Goal: Transaction & Acquisition: Purchase product/service

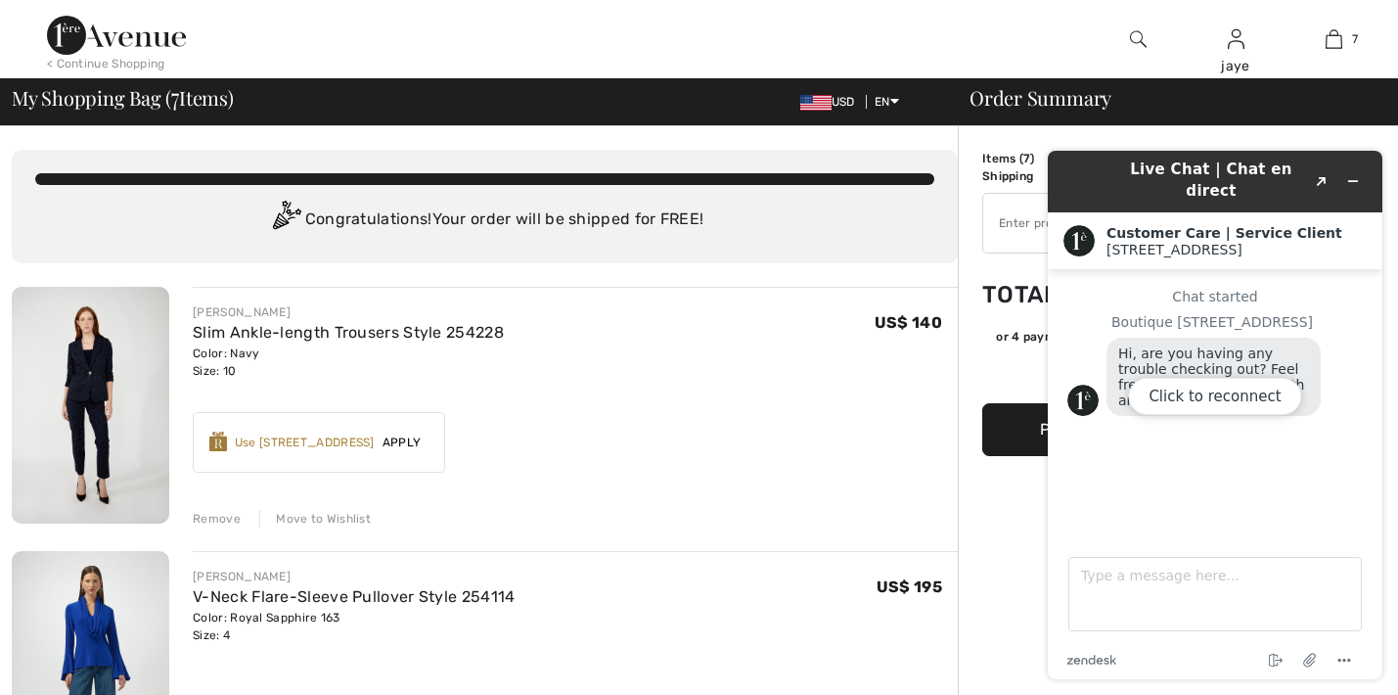
click at [1348, 176] on div "Click to reconnect" at bounding box center [1215, 415] width 335 height 528
click at [1360, 178] on div "Click to reconnect" at bounding box center [1215, 415] width 335 height 528
click at [1355, 173] on div "Click to reconnect" at bounding box center [1215, 415] width 335 height 528
click at [1354, 171] on div "Click to reconnect" at bounding box center [1215, 415] width 335 height 528
click at [1355, 175] on div "Click to reconnect" at bounding box center [1215, 415] width 335 height 528
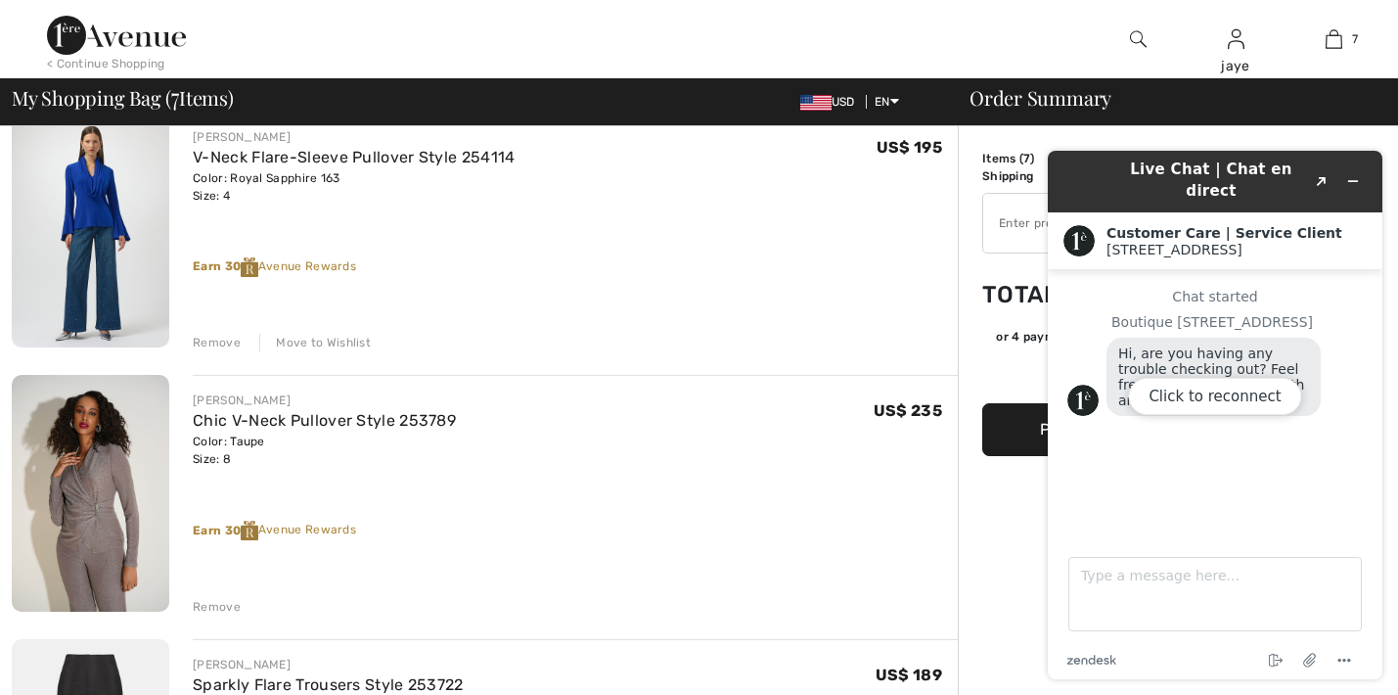
scroll to position [449, 0]
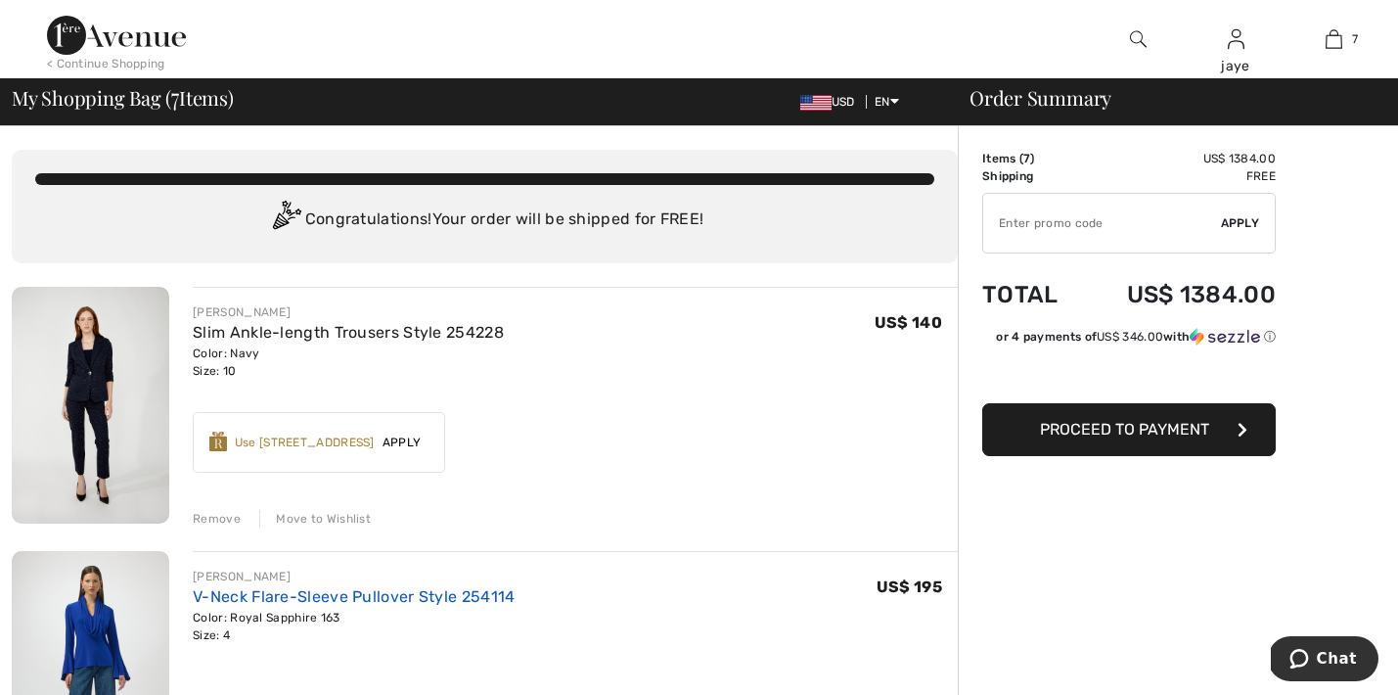
click at [414, 598] on link "V-Neck Flare-Sleeve Pullover Style 254114" at bounding box center [354, 596] width 322 height 19
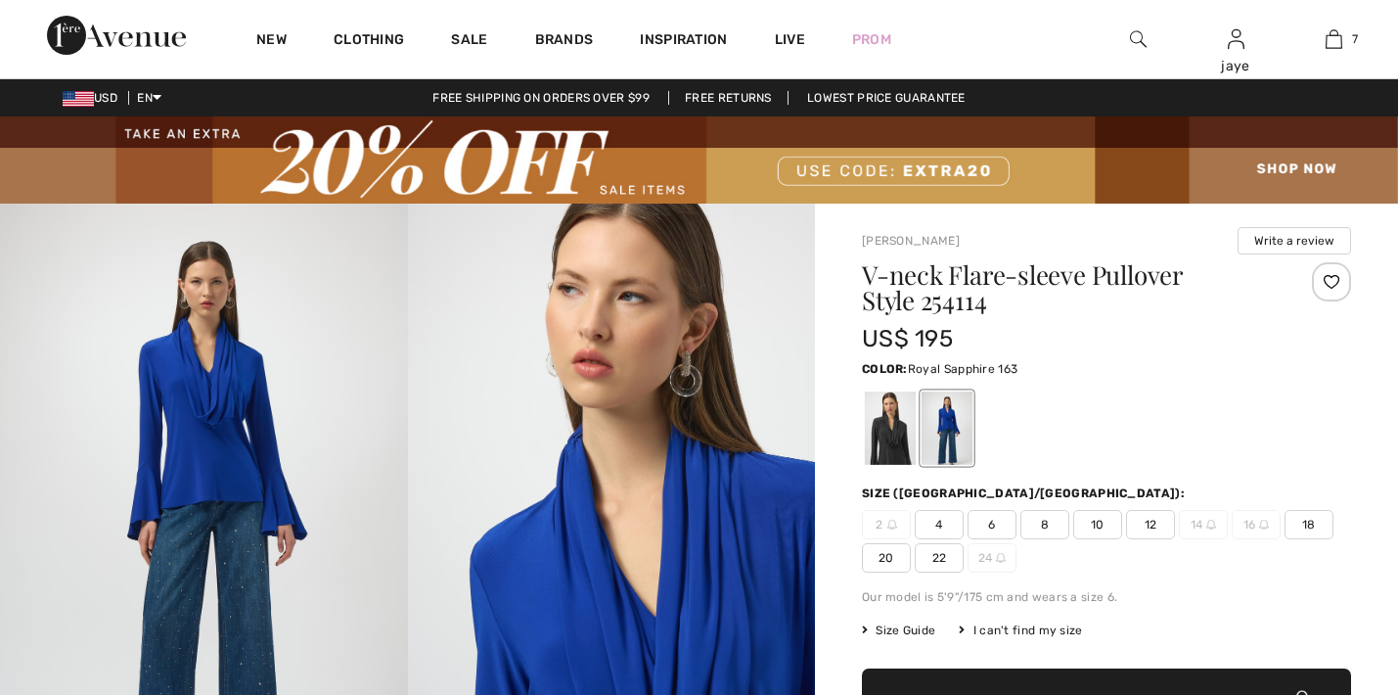
click at [1008, 529] on span "6" at bounding box center [992, 524] width 49 height 29
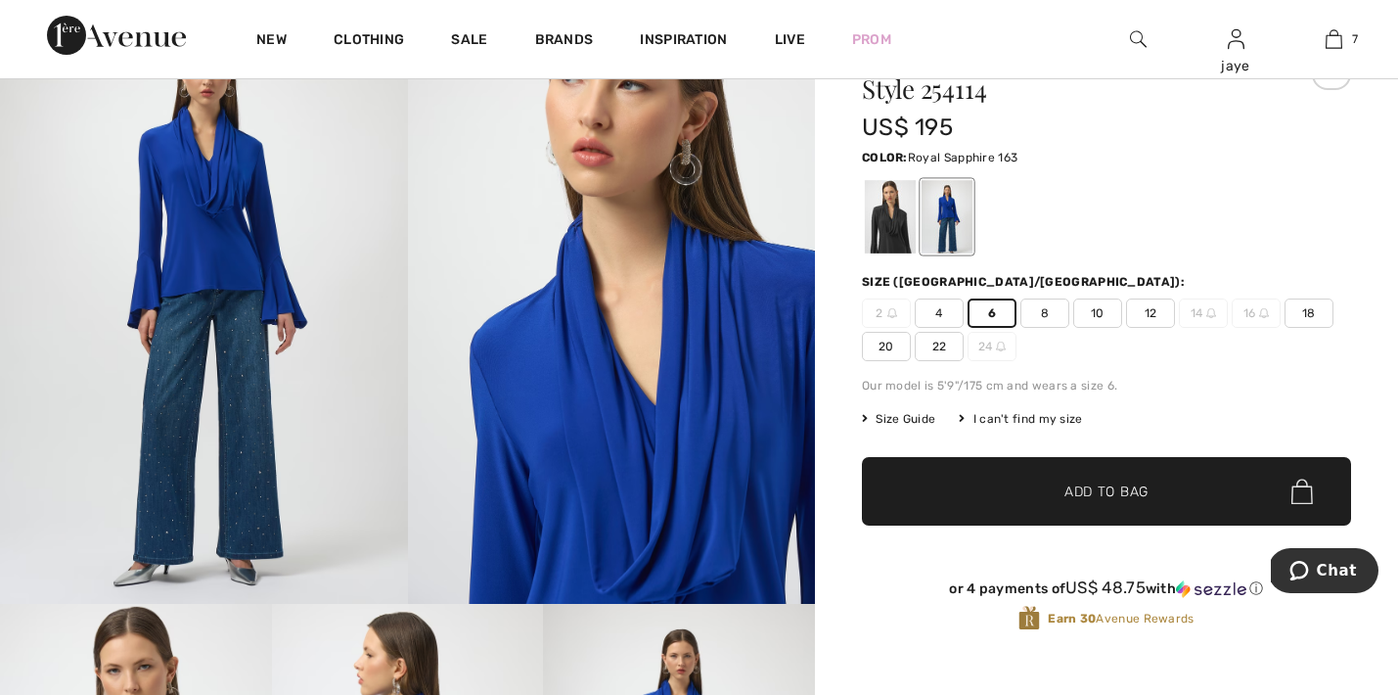
scroll to position [236, 0]
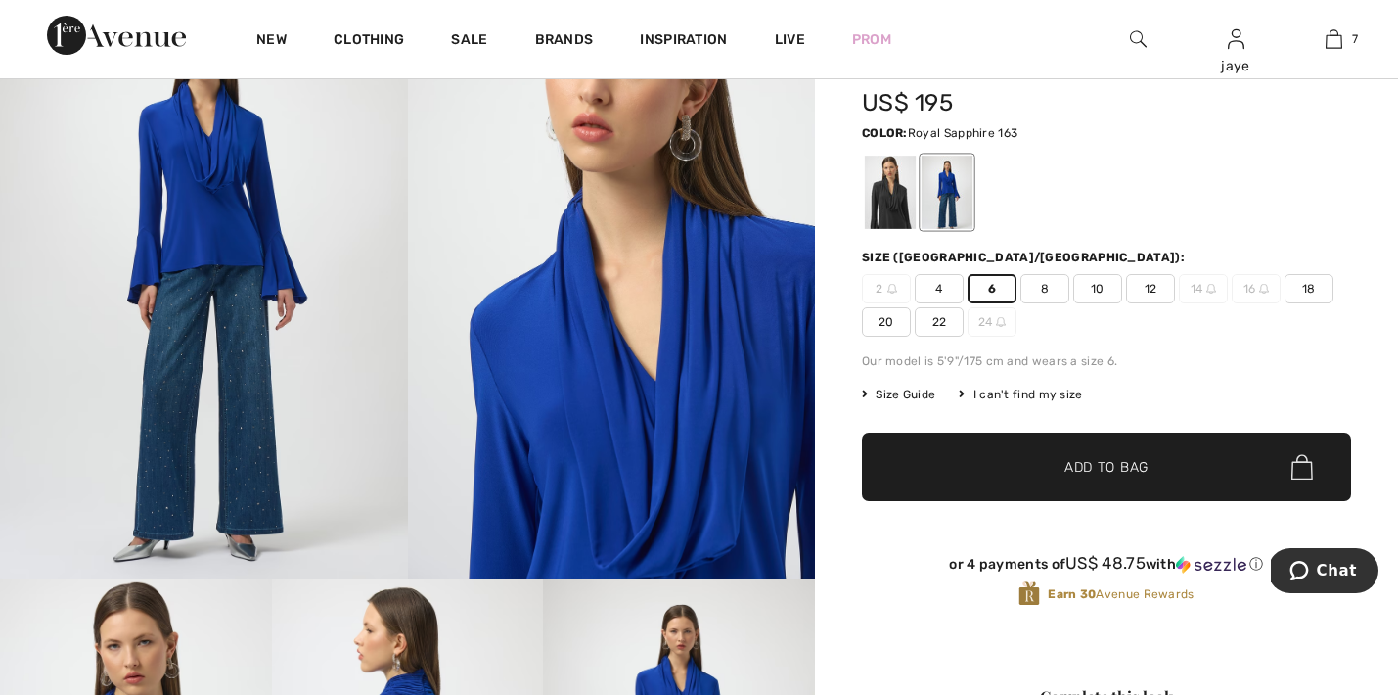
click at [1016, 477] on span "✔ Added to Bag Add to Bag" at bounding box center [1106, 466] width 489 height 68
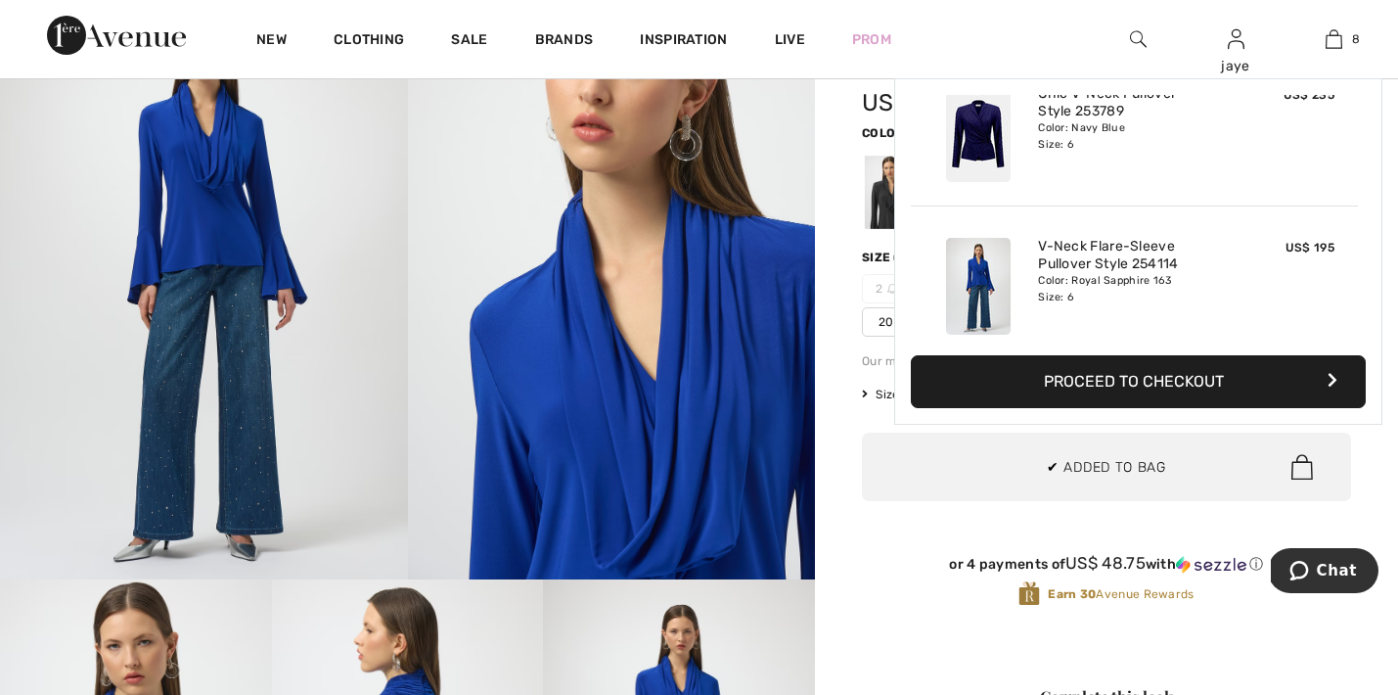
scroll to position [976, 0]
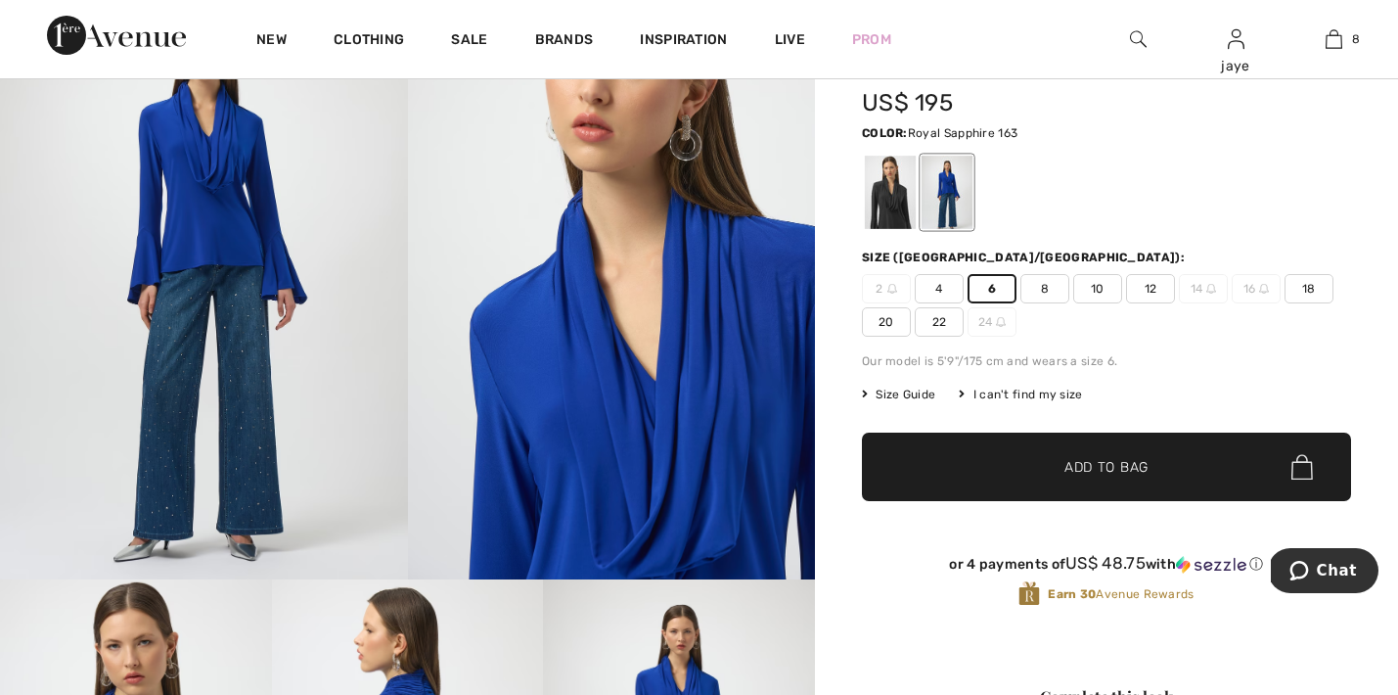
click at [873, 595] on div "Earn 30 Avenue Rewards" at bounding box center [1106, 593] width 489 height 26
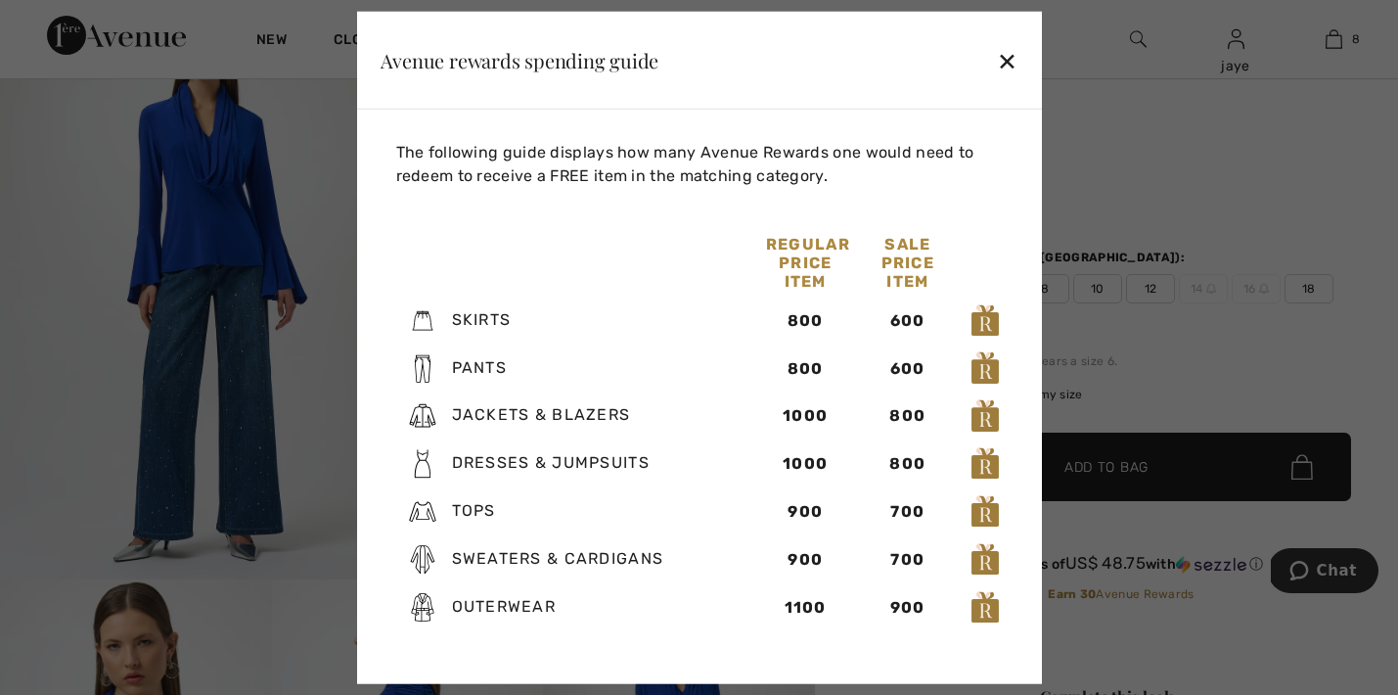
click at [1008, 61] on div "✕" at bounding box center [1007, 59] width 21 height 41
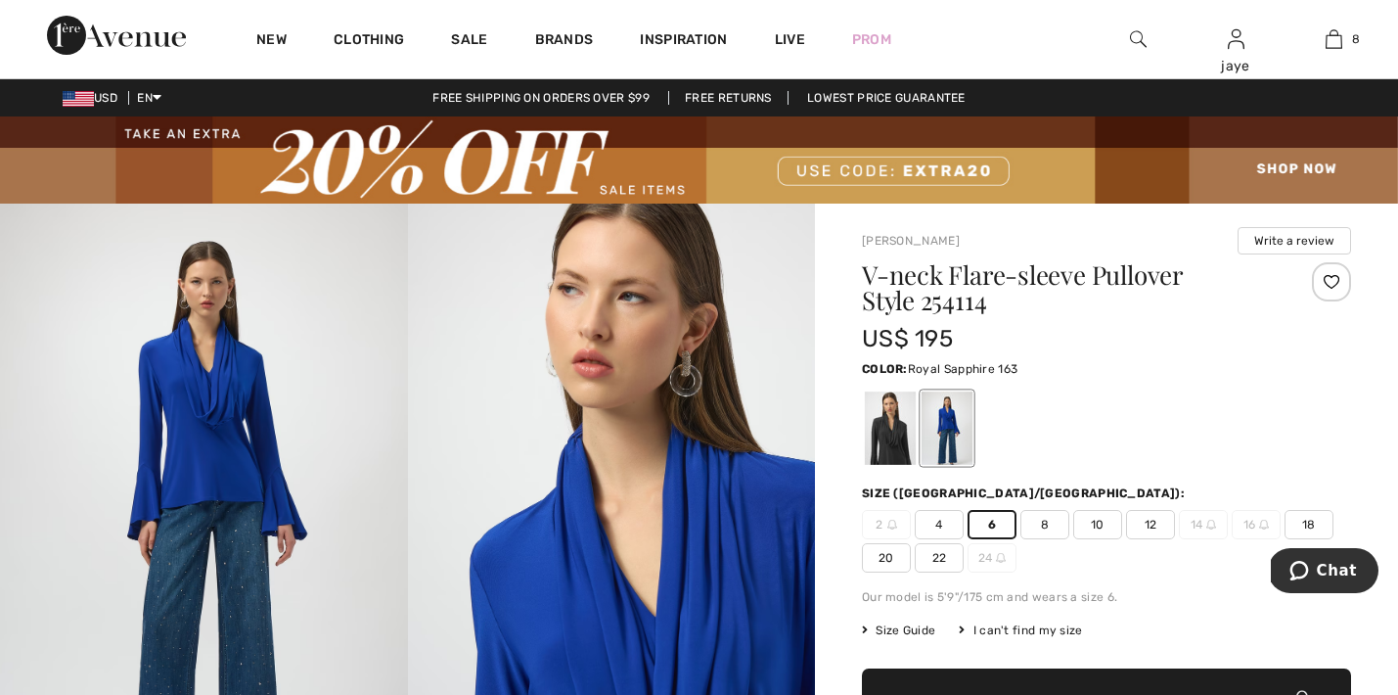
scroll to position [0, 0]
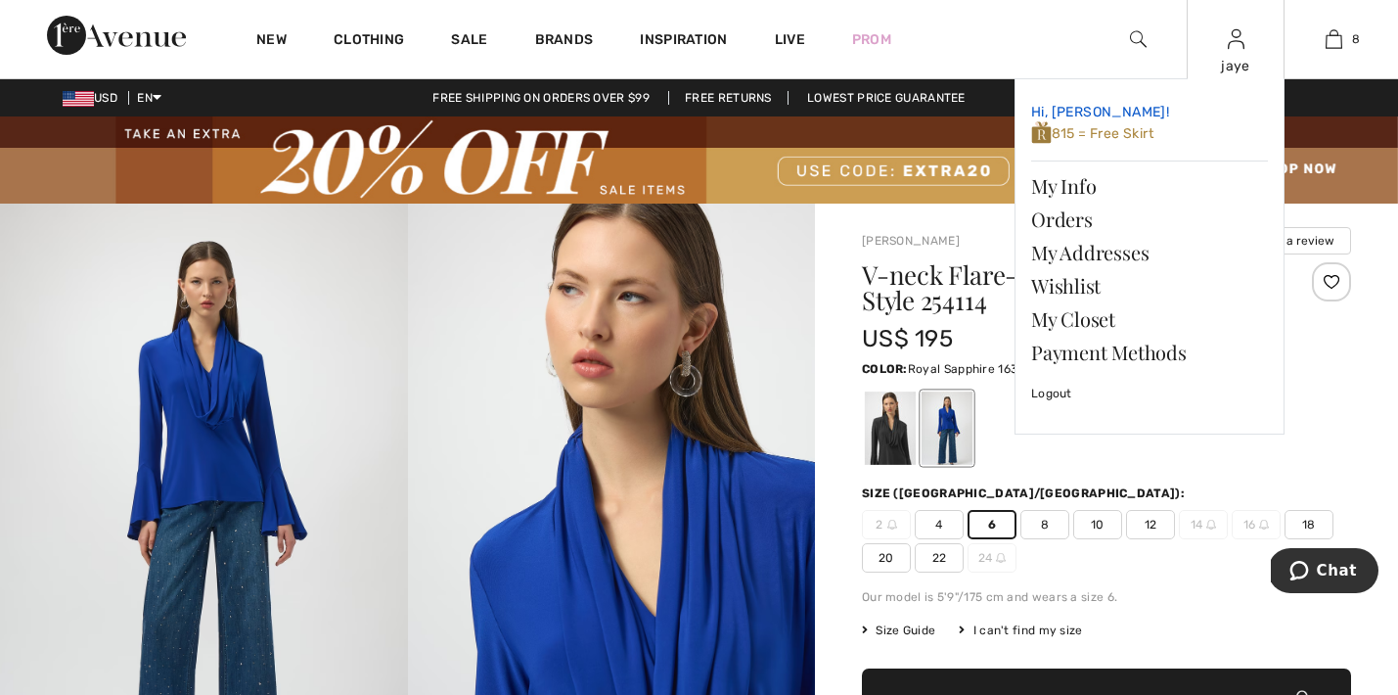
click at [1154, 135] on span "815 = Free Skirt" at bounding box center [1092, 133] width 122 height 17
click at [1139, 133] on span "815 = Free Skirt" at bounding box center [1092, 133] width 122 height 17
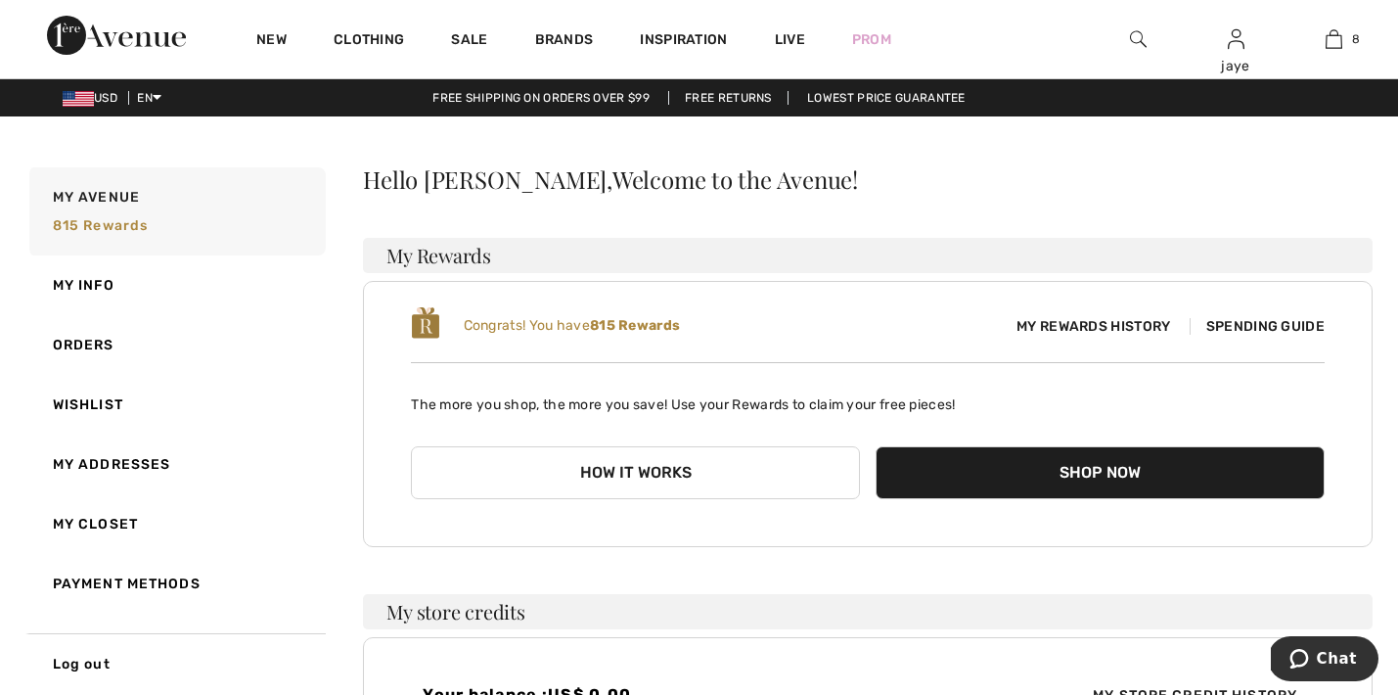
click at [1314, 658] on span "Chat" at bounding box center [1303, 659] width 27 height 20
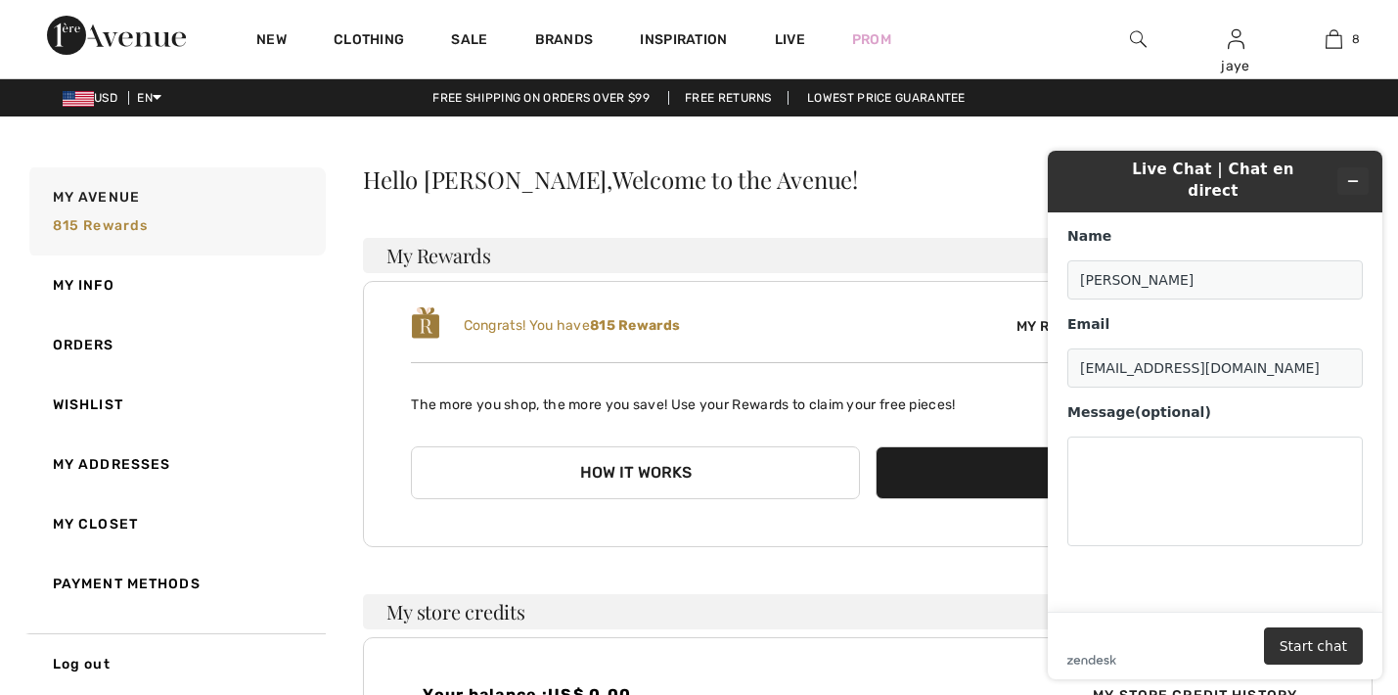
click at [1347, 174] on icon "Minimize widget" at bounding box center [1353, 181] width 14 height 14
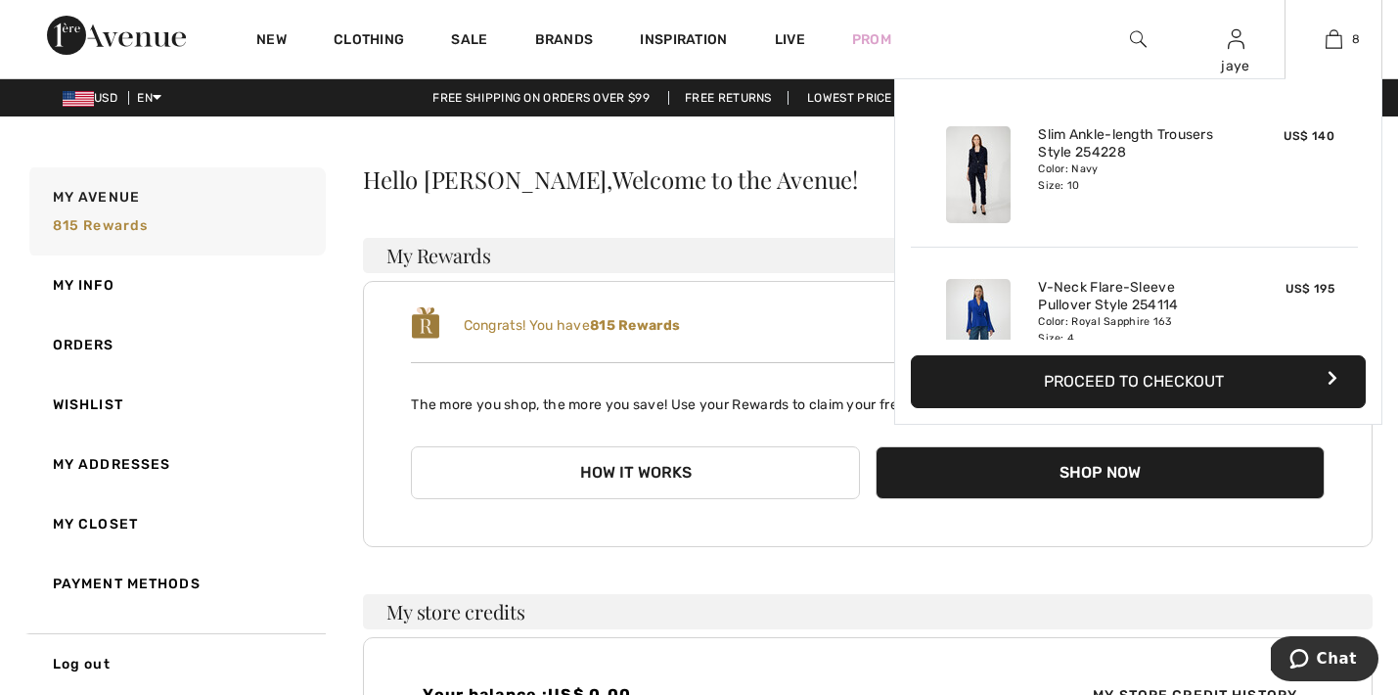
click at [1332, 54] on div "8 Added to Bag Frank Lyman Slim Ankle-length Trousers Style 254228 US$ 140 Colo…" at bounding box center [1334, 39] width 98 height 78
click at [1042, 376] on button "Proceed to Checkout" at bounding box center [1138, 381] width 455 height 53
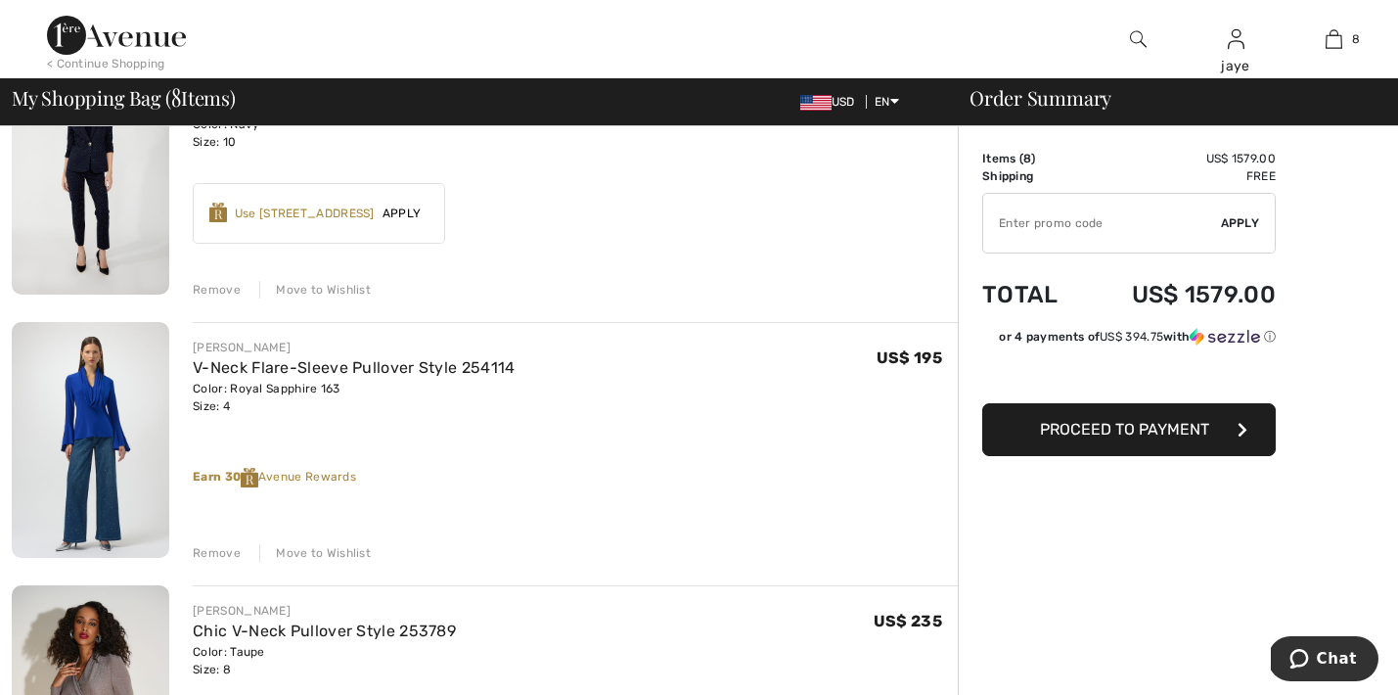
scroll to position [184, 0]
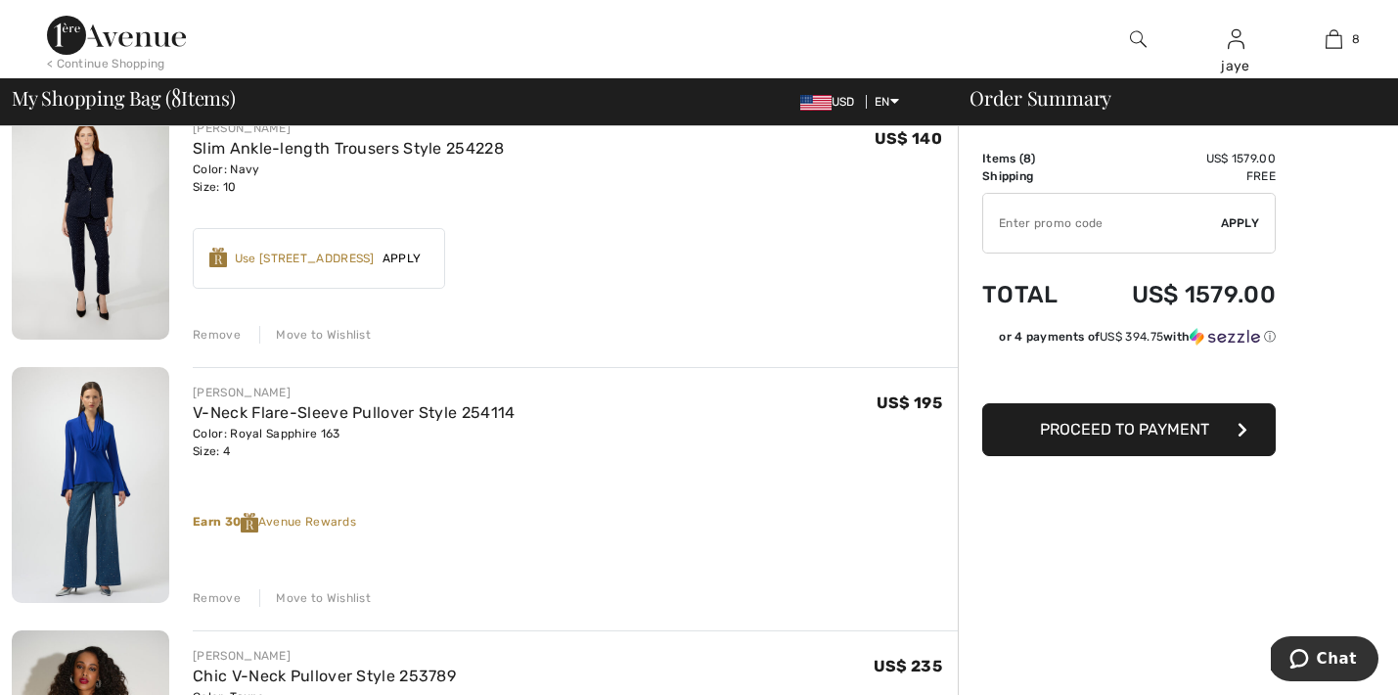
click at [1201, 433] on span "Proceed to Payment" at bounding box center [1124, 429] width 169 height 19
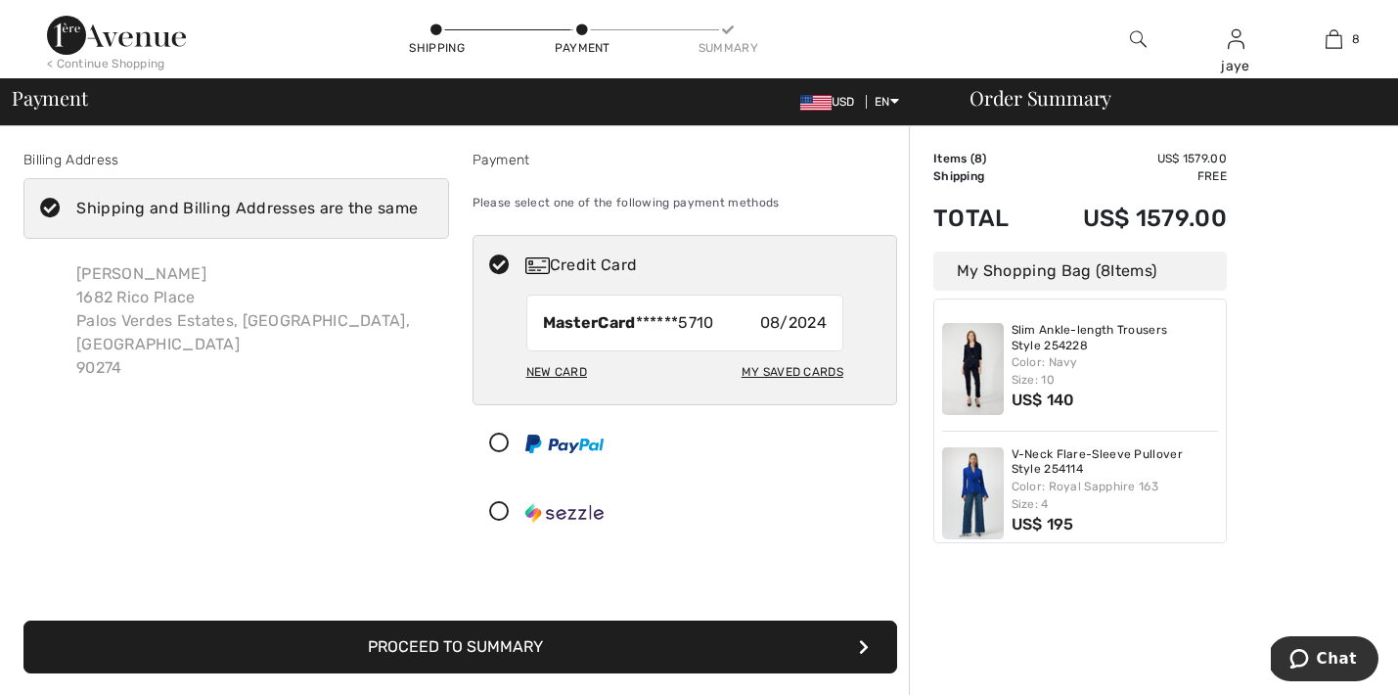
click at [677, 647] on button "Proceed to Summary" at bounding box center [460, 646] width 874 height 53
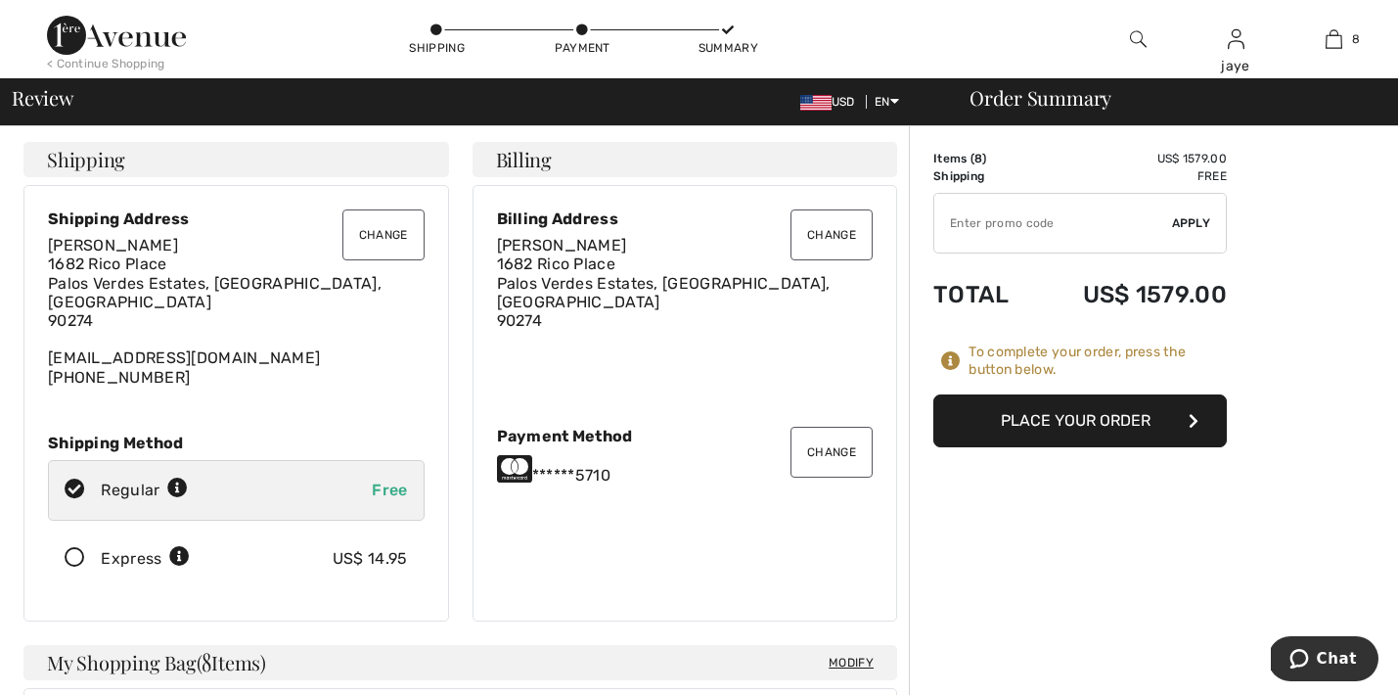
click at [1068, 426] on button "Place Your Order" at bounding box center [1080, 420] width 294 height 53
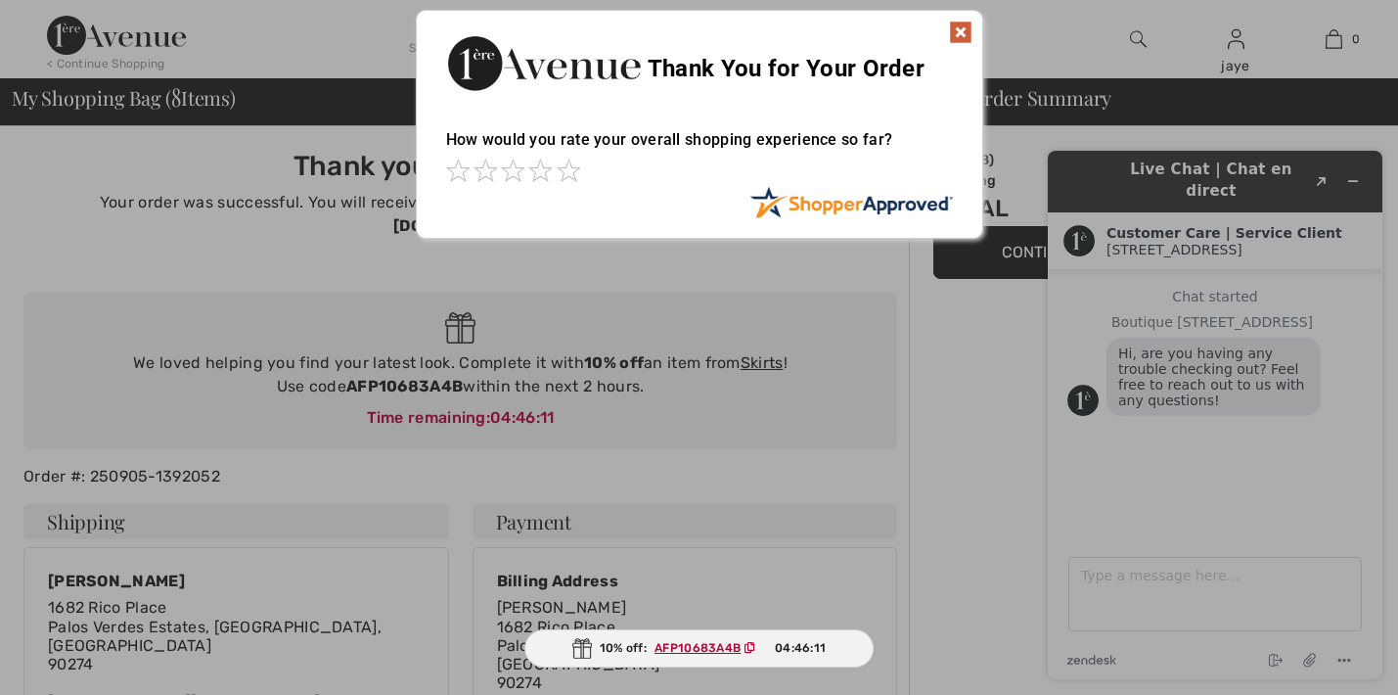
click at [962, 30] on img at bounding box center [960, 32] width 23 height 23
